Goal: Task Accomplishment & Management: Use online tool/utility

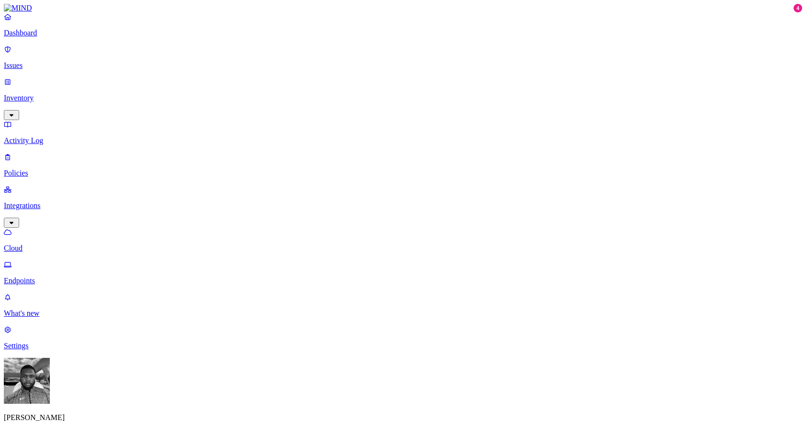
click at [89, 169] on p "Policies" at bounding box center [403, 173] width 798 height 9
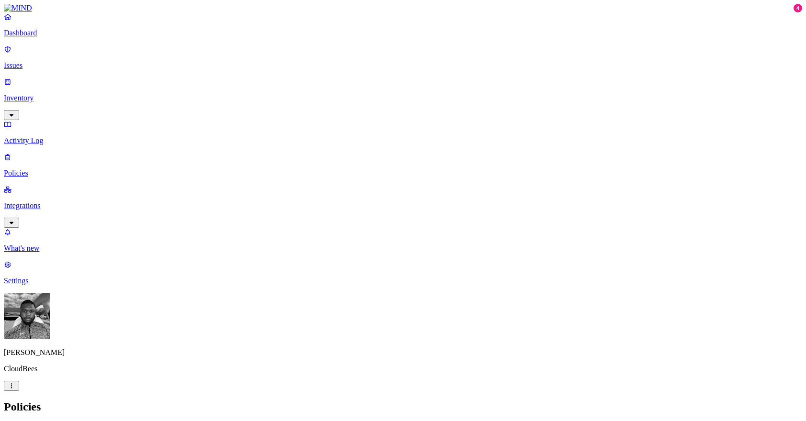
click at [223, 91] on span "Endpoint" at bounding box center [226, 95] width 28 height 8
